Goal: Task Accomplishment & Management: Manage account settings

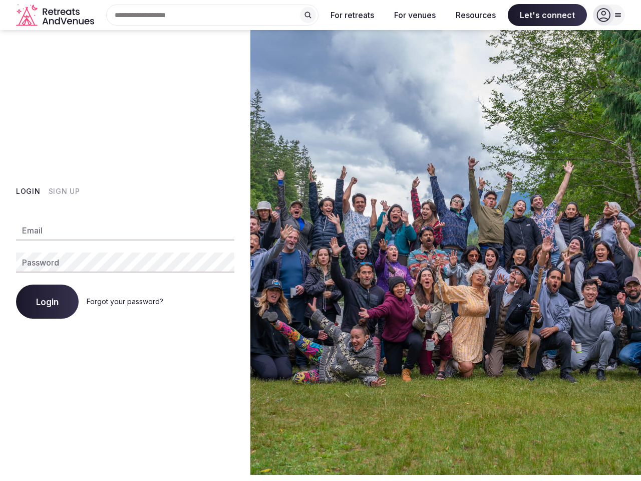
click at [321, 241] on img at bounding box center [446, 252] width 391 height 445
click at [212, 15] on div "Search Popular Destinations [GEOGRAPHIC_DATA], [GEOGRAPHIC_DATA] [GEOGRAPHIC_DA…" at bounding box center [208, 15] width 220 height 21
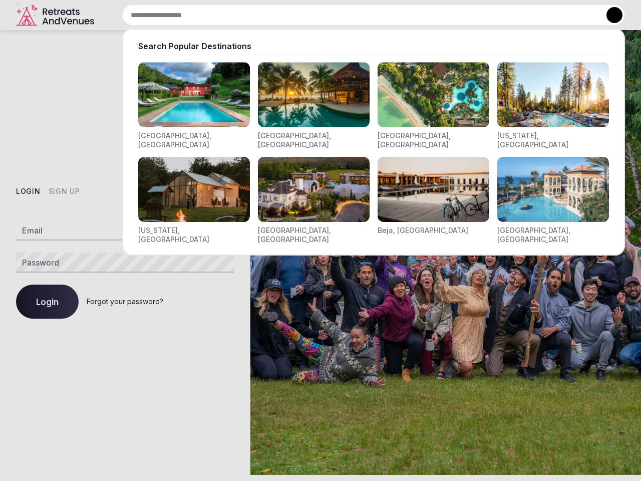
click at [308, 15] on input "text" at bounding box center [373, 15] width 503 height 21
click at [353, 15] on input "text" at bounding box center [373, 15] width 503 height 21
click at [415, 15] on input "text" at bounding box center [373, 15] width 503 height 21
click at [476, 15] on input "text" at bounding box center [373, 15] width 503 height 21
click at [548, 15] on input "text" at bounding box center [373, 15] width 503 height 21
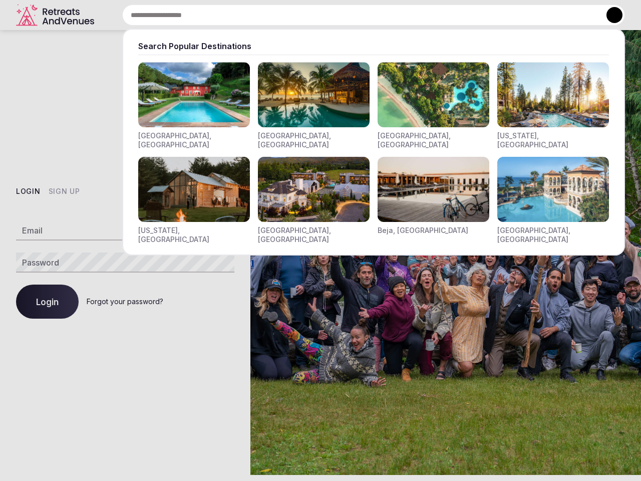
click at [609, 15] on button at bounding box center [615, 15] width 16 height 16
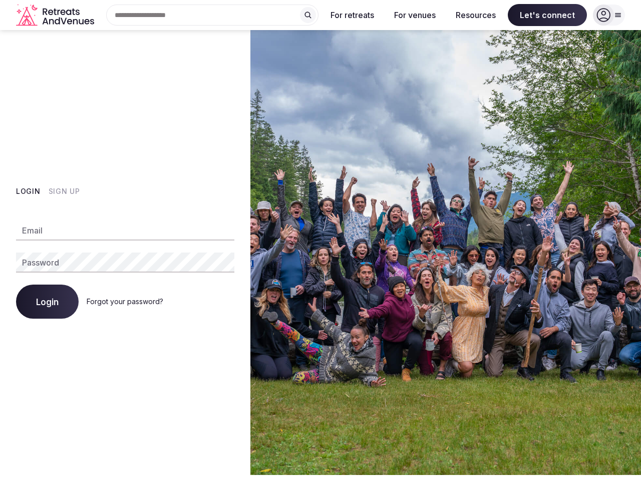
click at [28, 191] on button "Login" at bounding box center [28, 191] width 25 height 10
click at [64, 191] on button "Sign Up" at bounding box center [65, 191] width 32 height 10
